Goal: Book appointment/travel/reservation

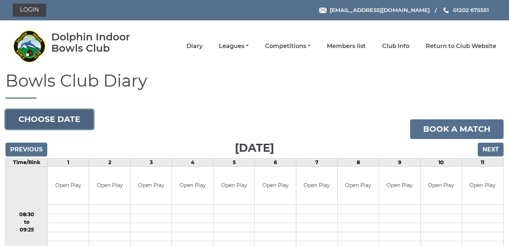
click at [48, 114] on button "Choose date" at bounding box center [49, 119] width 88 height 20
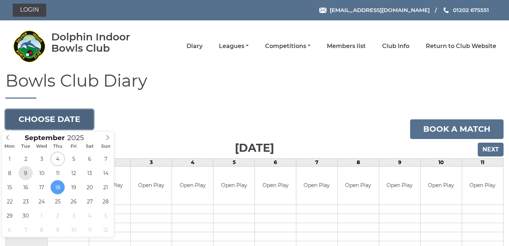
type input "2025-09-09"
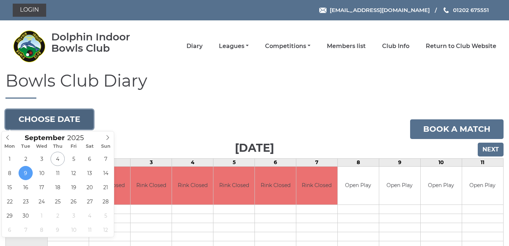
click at [71, 120] on button "Choose date" at bounding box center [49, 119] width 88 height 20
type input "[DATE]"
click at [59, 121] on button "Choose date" at bounding box center [49, 119] width 88 height 20
type input "[DATE]"
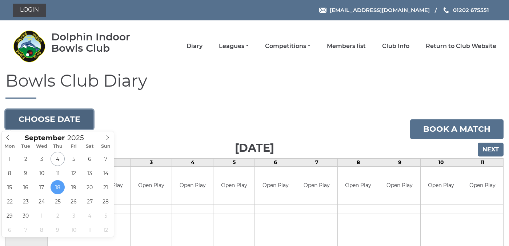
click at [40, 116] on button "Choose date" at bounding box center [49, 119] width 88 height 20
type input "2025-09-25"
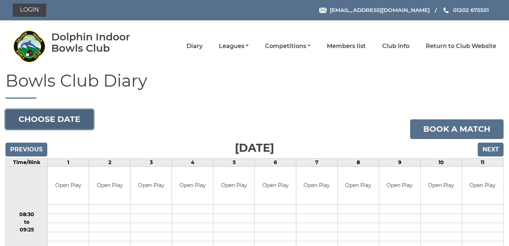
click at [63, 119] on button "Choose date" at bounding box center [49, 119] width 88 height 20
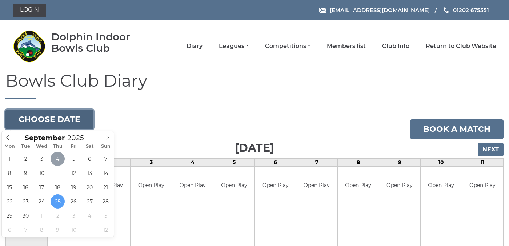
type input "[DATE]"
